Goal: Register for event/course

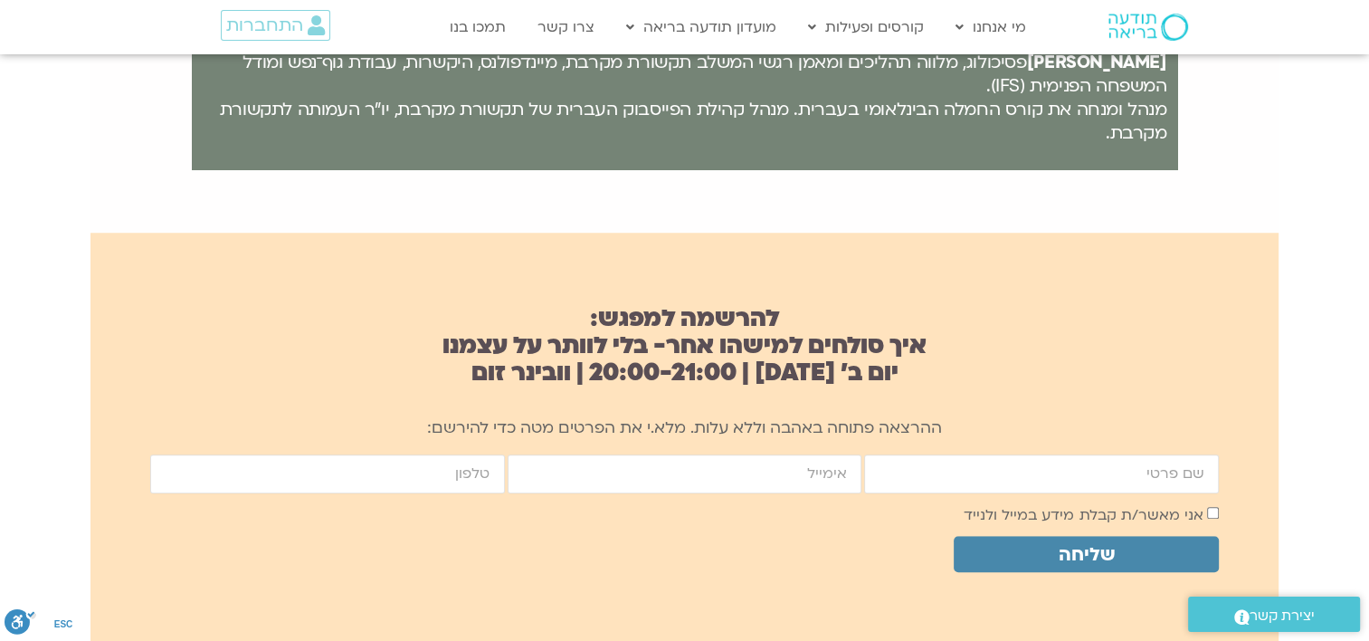
scroll to position [1086, 0]
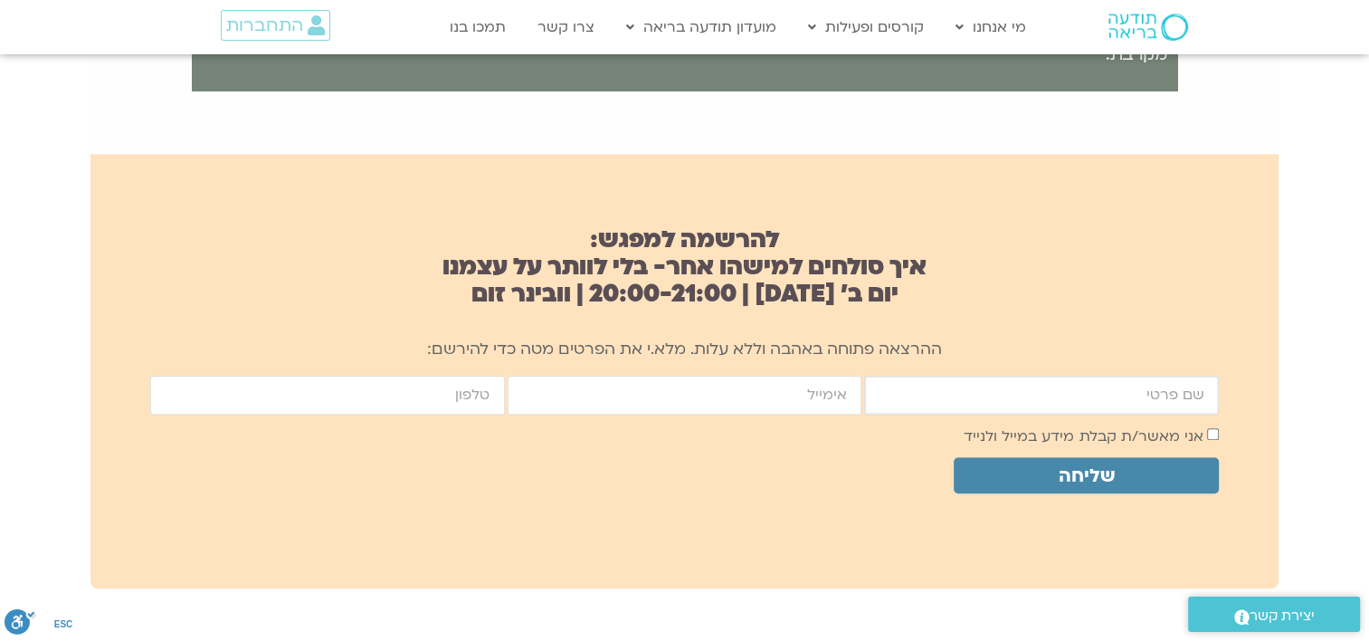
click at [1205, 397] on input "firstname" at bounding box center [1041, 394] width 355 height 39
type input "[PERSON_NAME]"
type input "[EMAIL_ADDRESS][DOMAIN_NAME]"
type input "0523544842"
click at [1097, 472] on span "שליחה" at bounding box center [1086, 475] width 56 height 21
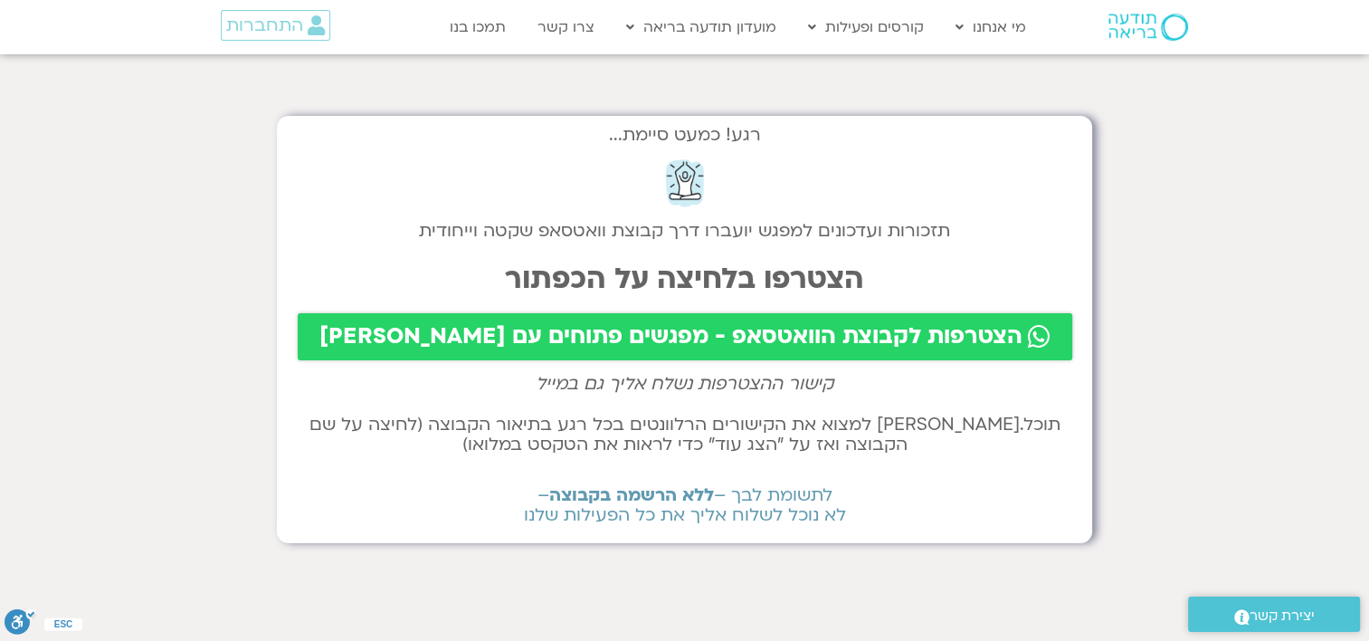
click at [616, 333] on span "הצטרפות לקבוצת הוואטסאפ - מפגשים פתוחים עם שאנייה וערן" at bounding box center [670, 336] width 703 height 25
